Goal: Information Seeking & Learning: Learn about a topic

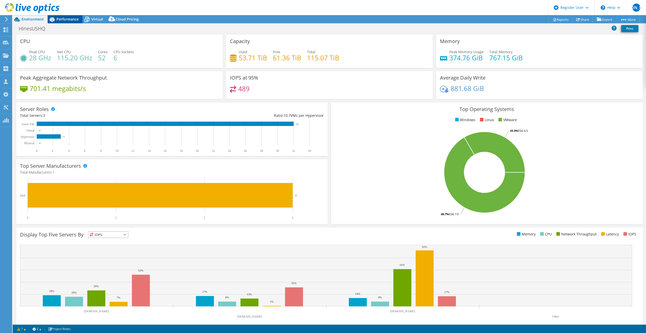
click at [65, 20] on span "Performance" at bounding box center [67, 19] width 22 height 5
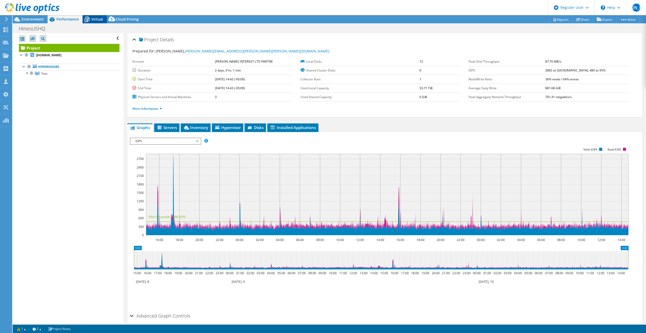
click at [95, 18] on span "Virtual" at bounding box center [97, 19] width 12 height 5
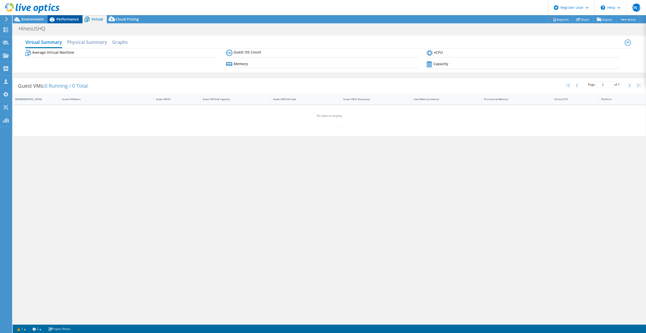
click at [56, 20] on icon at bounding box center [52, 19] width 9 height 9
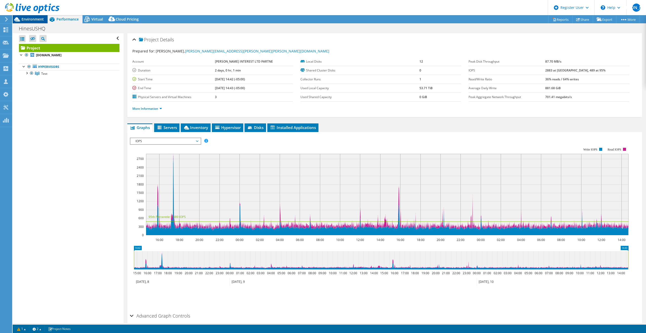
click at [32, 19] on span "Environment" at bounding box center [33, 19] width 22 height 5
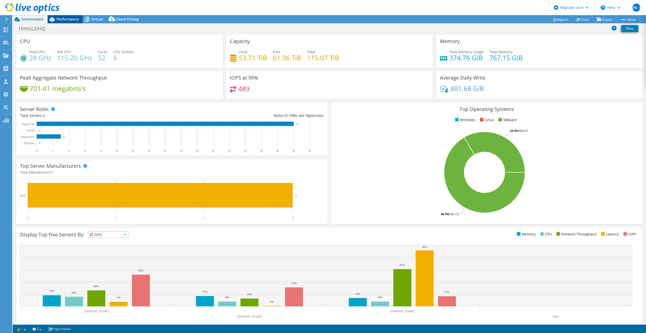
click at [65, 20] on span "Performance" at bounding box center [67, 19] width 22 height 5
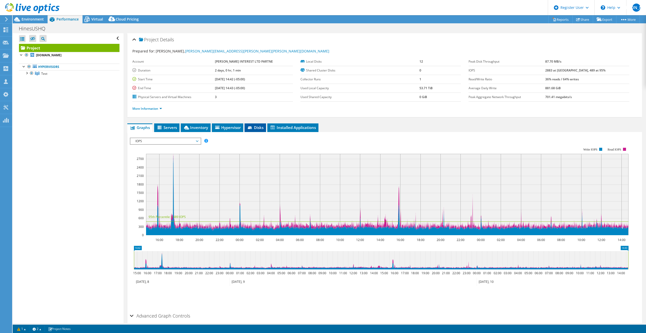
click at [255, 129] on span "Disks" at bounding box center [255, 127] width 16 height 5
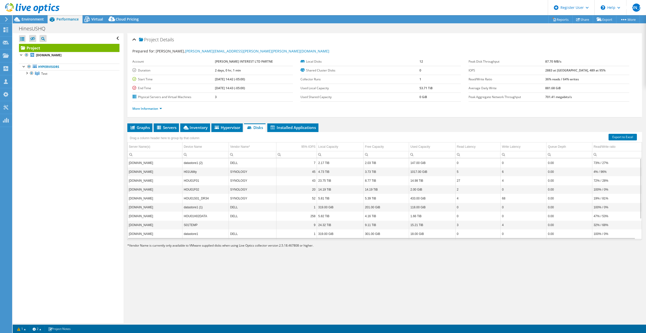
click at [238, 161] on td "DELL" at bounding box center [252, 162] width 47 height 9
click at [342, 257] on div "Project Details Prepared for: [PERSON_NAME], [PERSON_NAME][EMAIL_ADDRESS][PERSO…" at bounding box center [385, 178] width 522 height 290
click at [137, 126] on span "Graphs" at bounding box center [140, 127] width 20 height 5
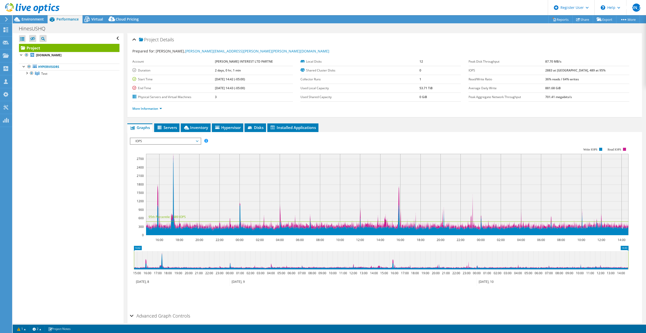
click at [150, 141] on span "IOPS" at bounding box center [165, 141] width 65 height 6
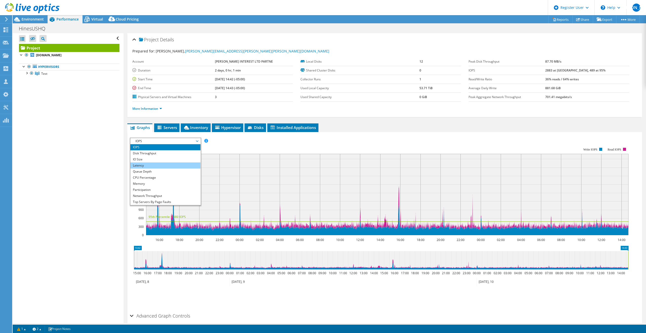
click at [157, 164] on li "Latency" at bounding box center [165, 165] width 70 height 6
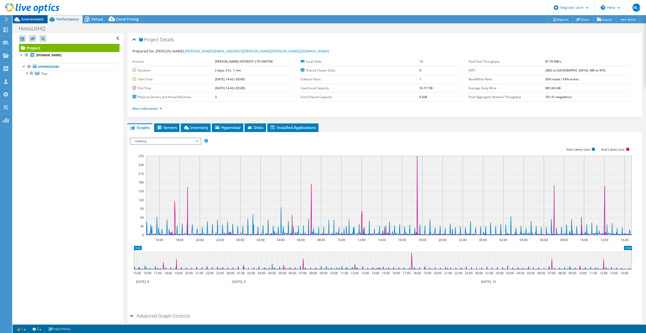
click at [28, 21] on span "Environment" at bounding box center [33, 19] width 22 height 5
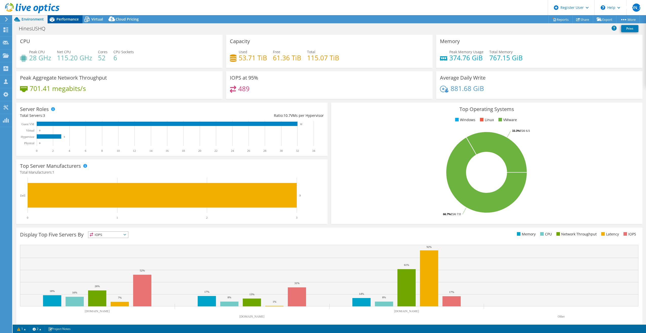
click at [72, 21] on span "Performance" at bounding box center [67, 19] width 22 height 5
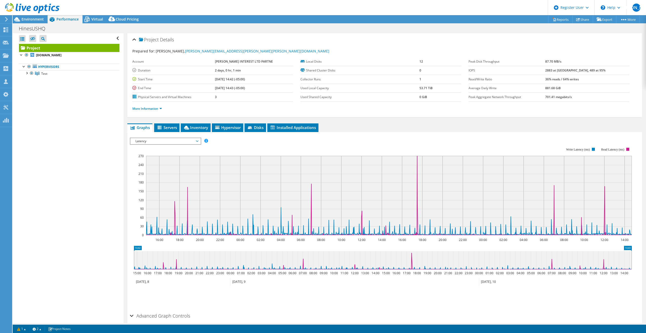
click at [181, 139] on span "Latency" at bounding box center [165, 141] width 65 height 6
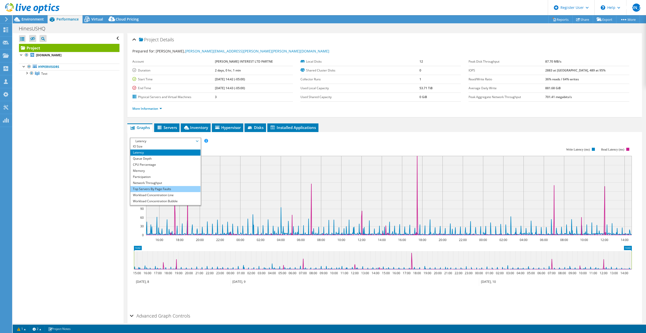
scroll to position [18, 0]
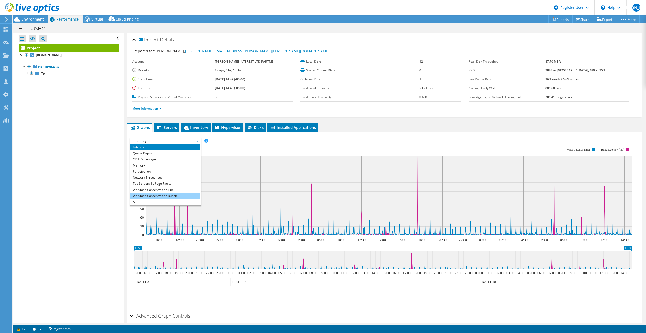
click at [170, 195] on li "Workload Concentration Bubble" at bounding box center [165, 196] width 70 height 6
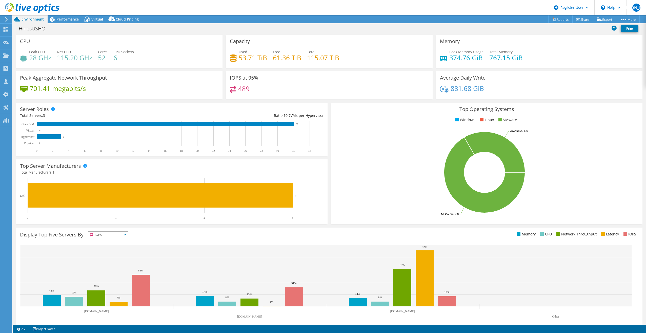
select select "USD"
